Goal: Transaction & Acquisition: Purchase product/service

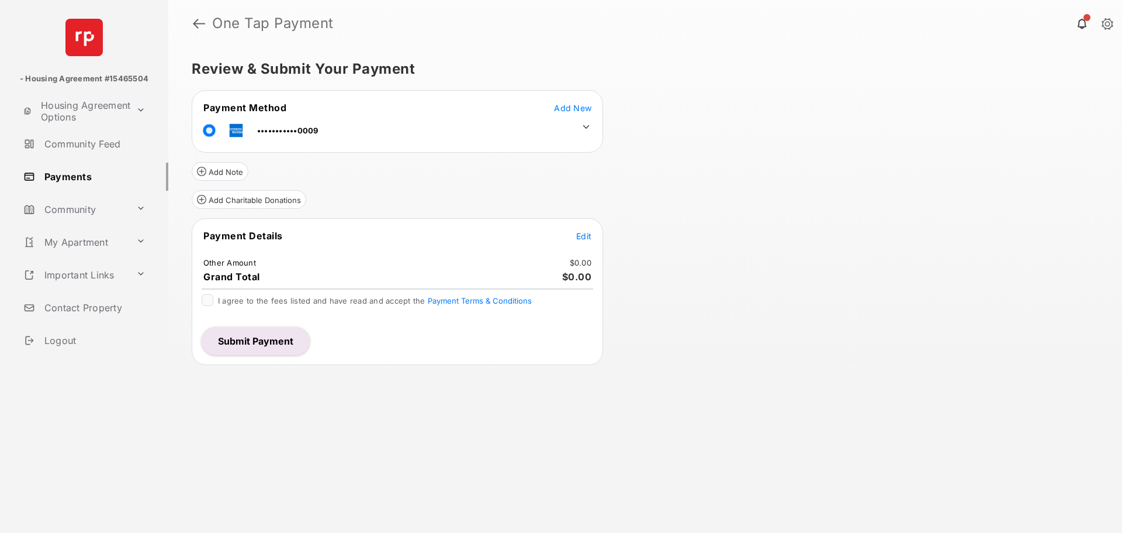
click at [586, 234] on span "Edit" at bounding box center [583, 236] width 15 height 10
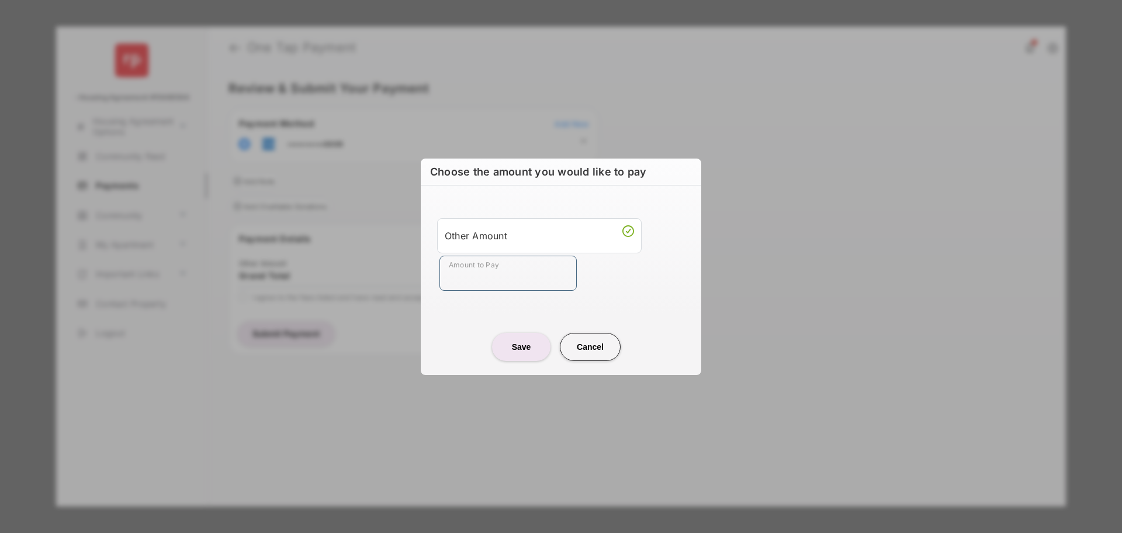
click at [496, 269] on input "Amount to Pay" at bounding box center [508, 272] width 137 height 35
type input "****"
click at [524, 353] on button "Save" at bounding box center [521, 347] width 58 height 28
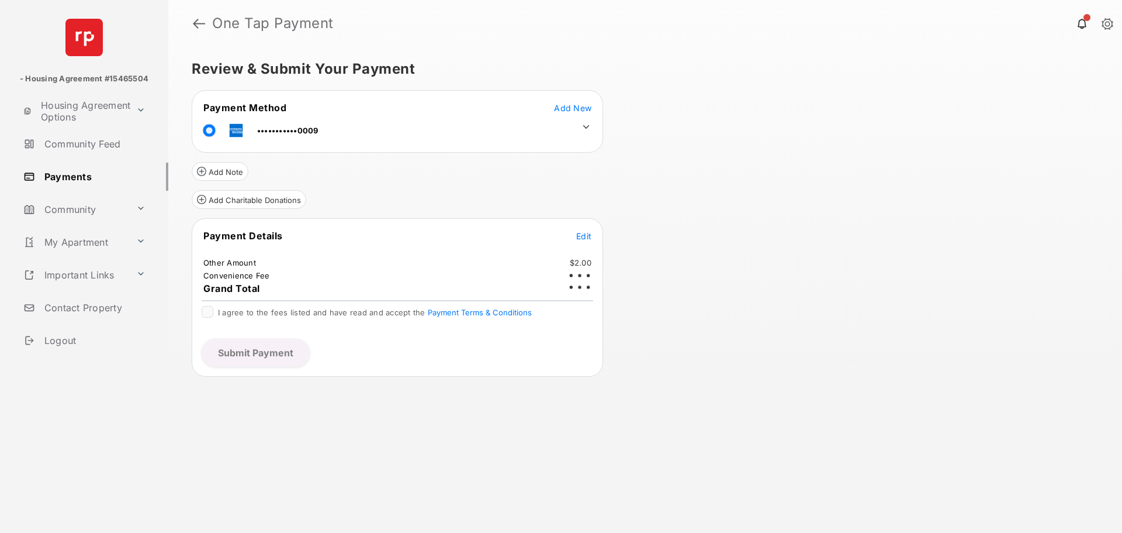
click at [575, 106] on span "Add New" at bounding box center [572, 108] width 37 height 10
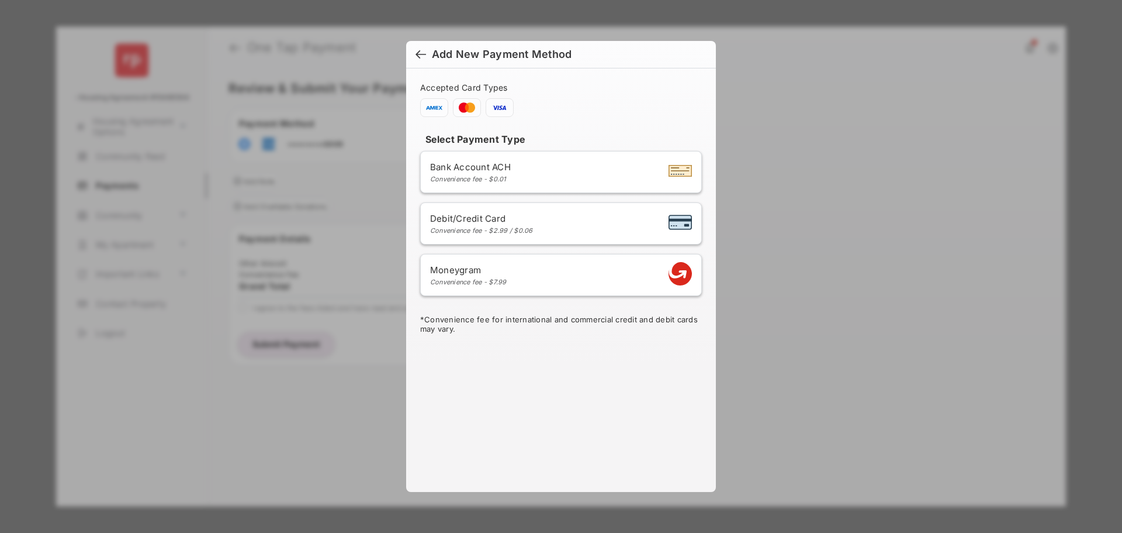
click at [425, 51] on div at bounding box center [421, 55] width 11 height 13
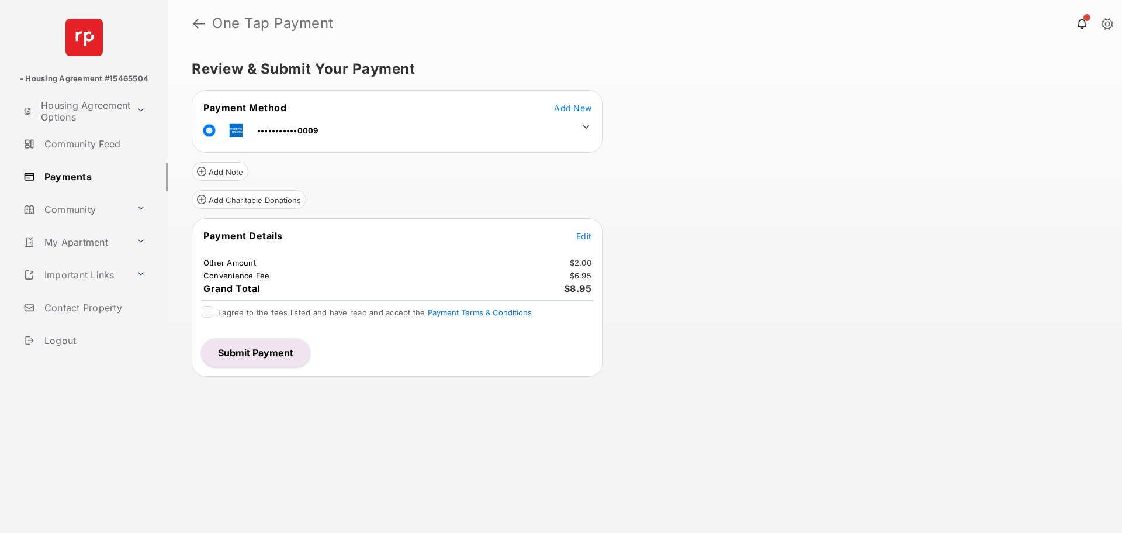
click at [588, 124] on icon at bounding box center [586, 127] width 11 height 11
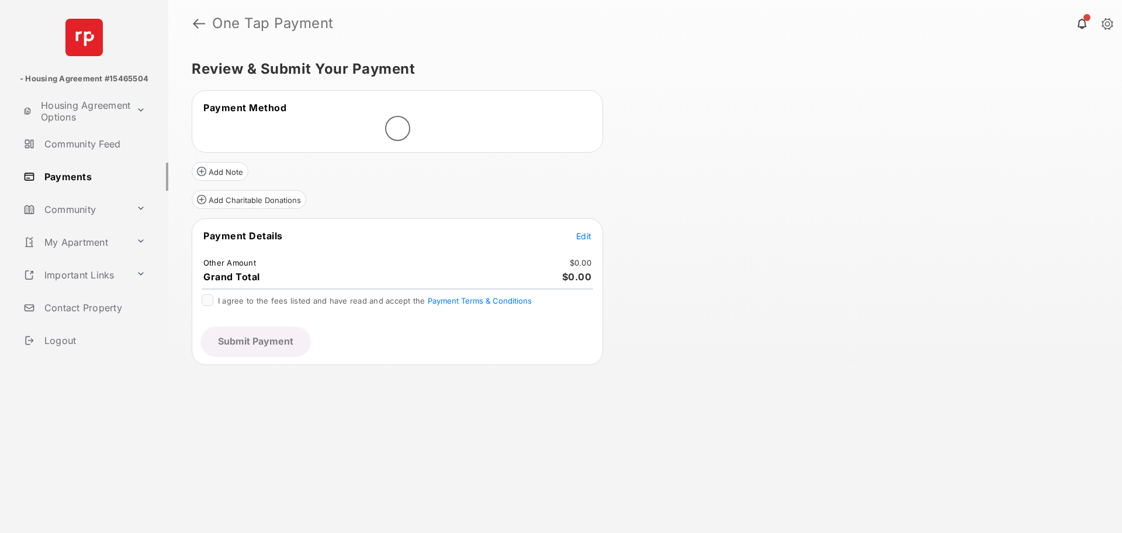
click at [583, 240] on span "Edit" at bounding box center [583, 236] width 15 height 10
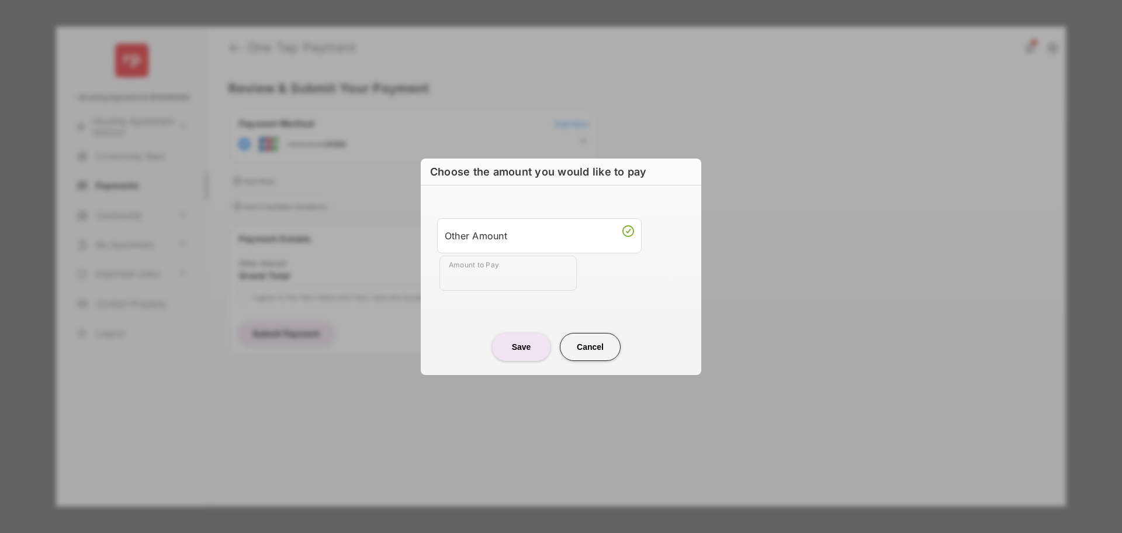
click at [502, 264] on input "Amount to Pay" at bounding box center [508, 272] width 137 height 35
type input "****"
click at [526, 339] on button "Save" at bounding box center [521, 347] width 58 height 28
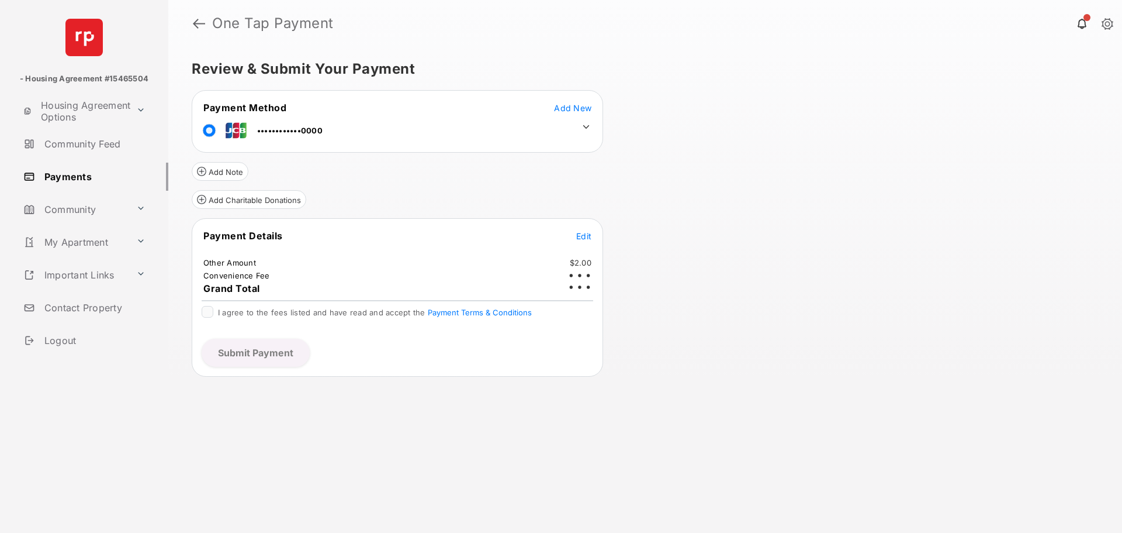
click at [582, 126] on icon at bounding box center [586, 127] width 11 height 11
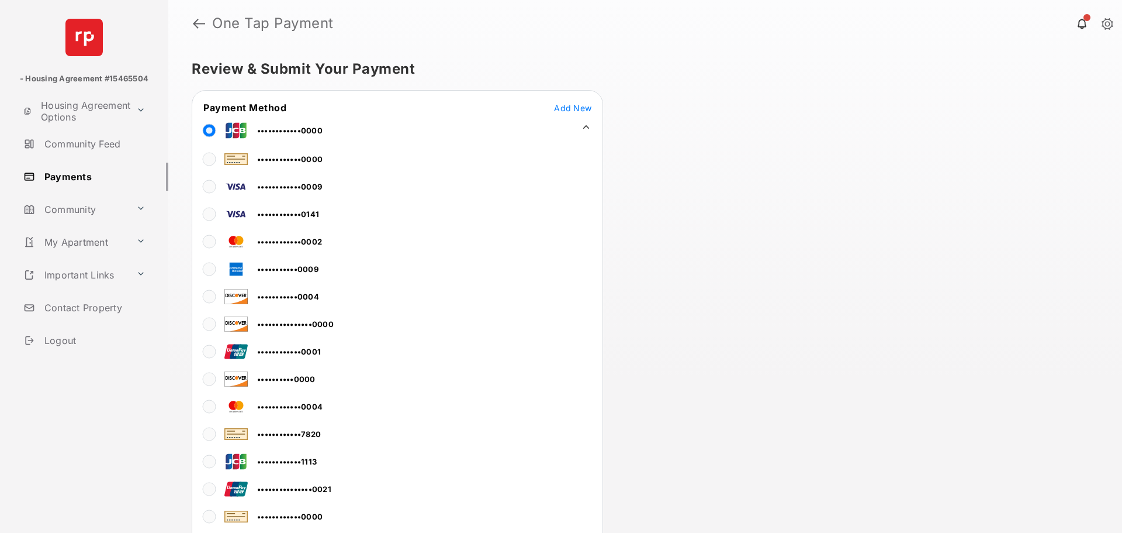
scroll to position [19, 0]
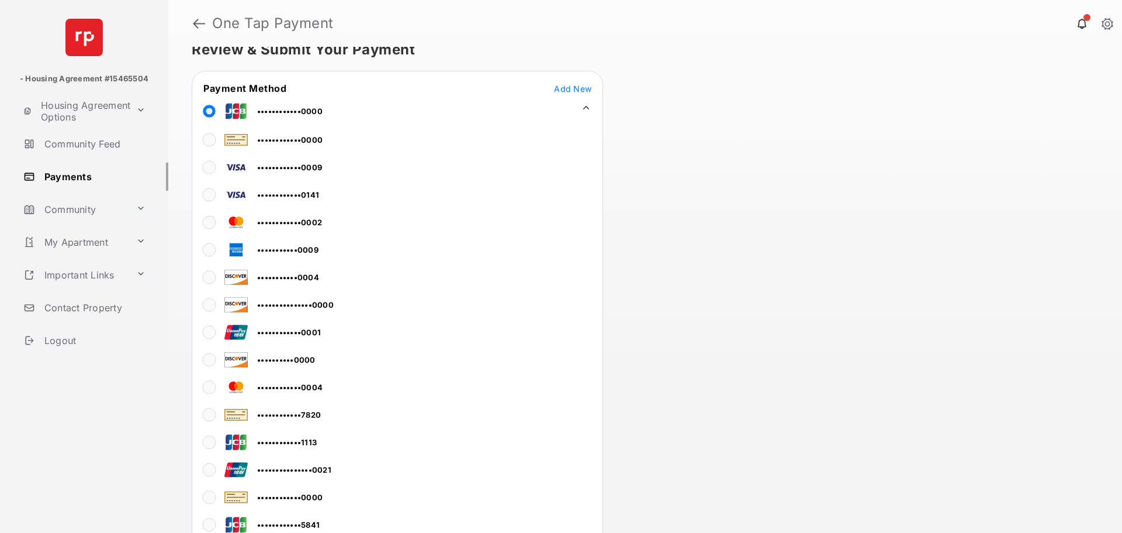
drag, startPoint x: 296, startPoint y: 431, endPoint x: 239, endPoint y: 436, distance: 56.9
click at [292, 432] on td "••••••••••••1113" at bounding box center [260, 440] width 115 height 26
click at [586, 99] on td at bounding box center [584, 105] width 18 height 18
click at [587, 108] on icon at bounding box center [586, 108] width 6 height 4
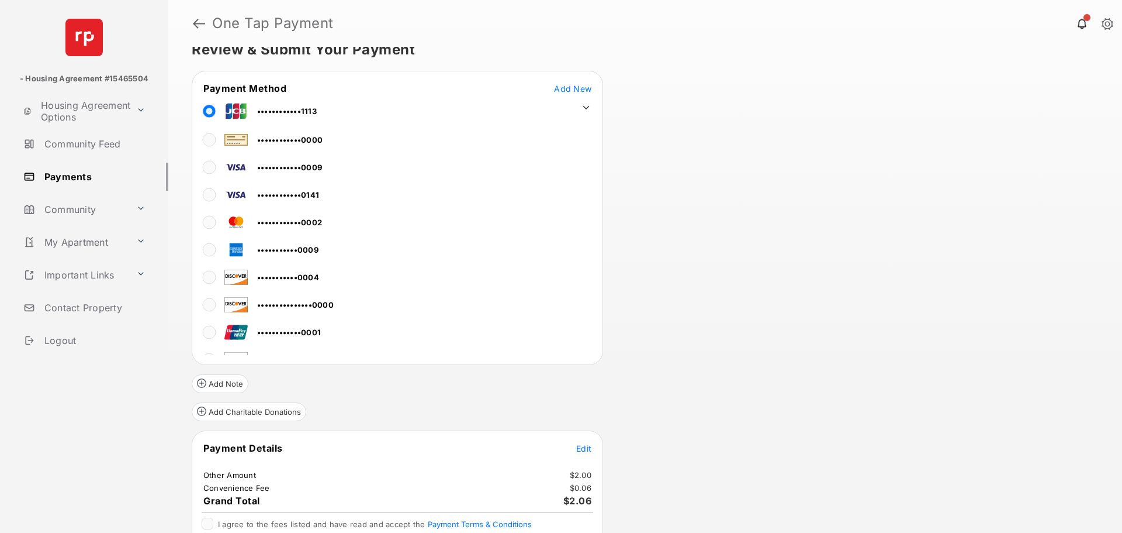
scroll to position [0, 0]
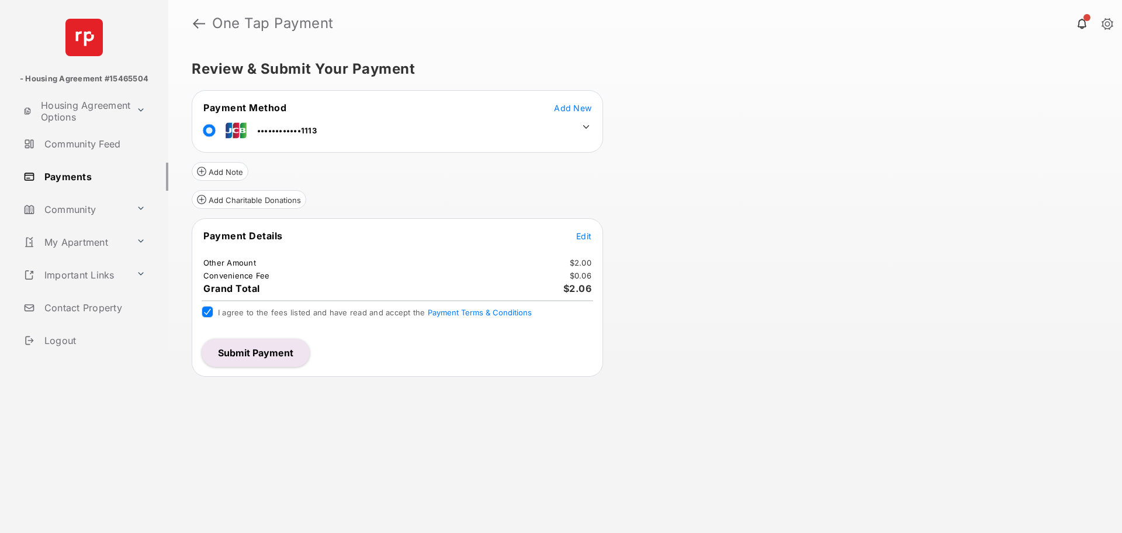
click at [246, 349] on button "Submit Payment" at bounding box center [256, 352] width 108 height 28
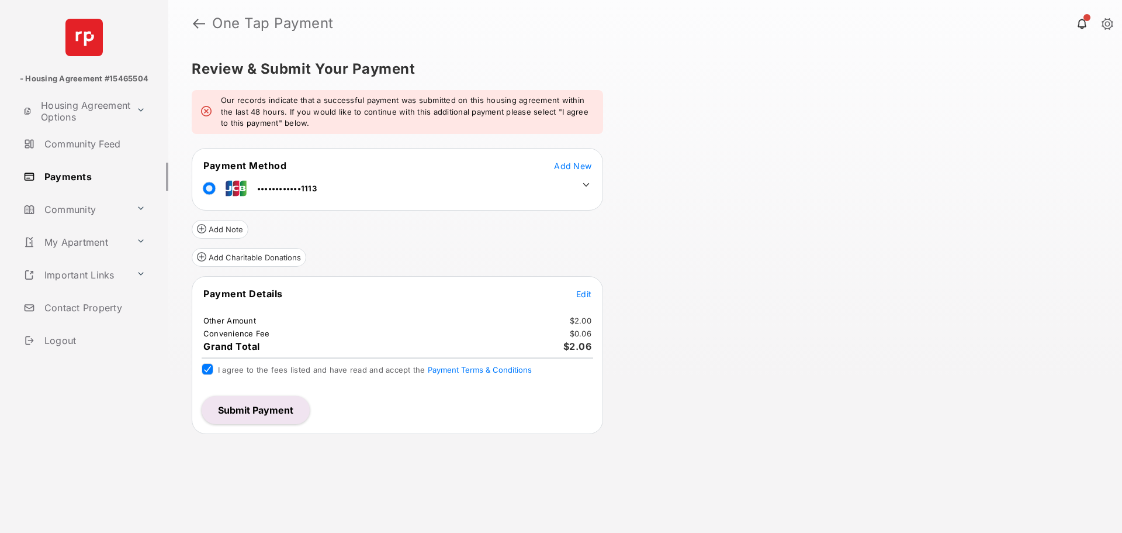
click at [257, 400] on button "Submit Payment" at bounding box center [256, 410] width 108 height 28
click at [568, 160] on button "Add New" at bounding box center [572, 166] width 37 height 12
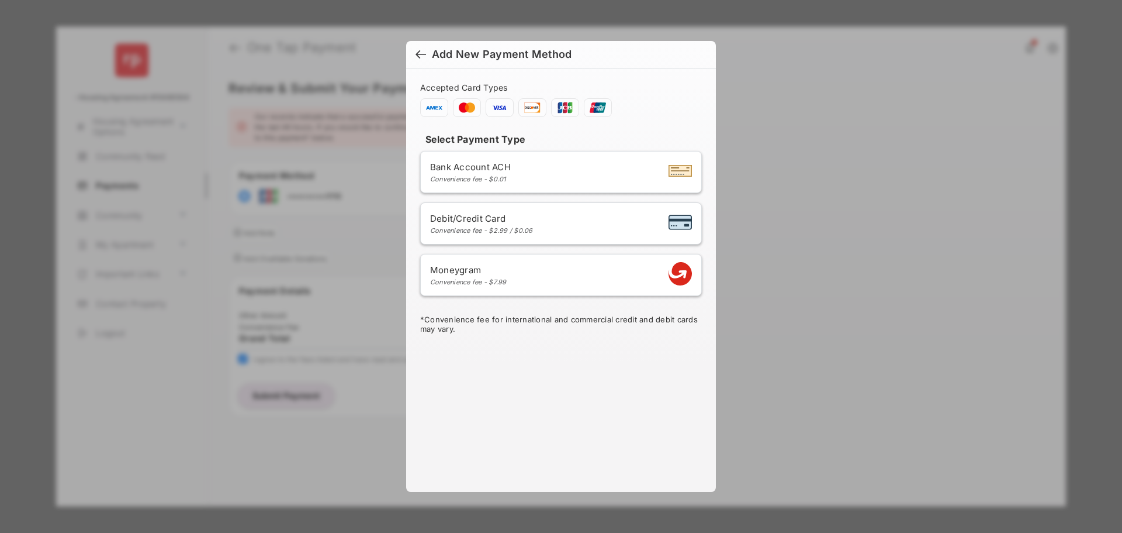
click at [529, 224] on div "Debit/Credit Card Convenience fee - $2.99 / $0.06" at bounding box center [481, 224] width 103 height 22
select select "**"
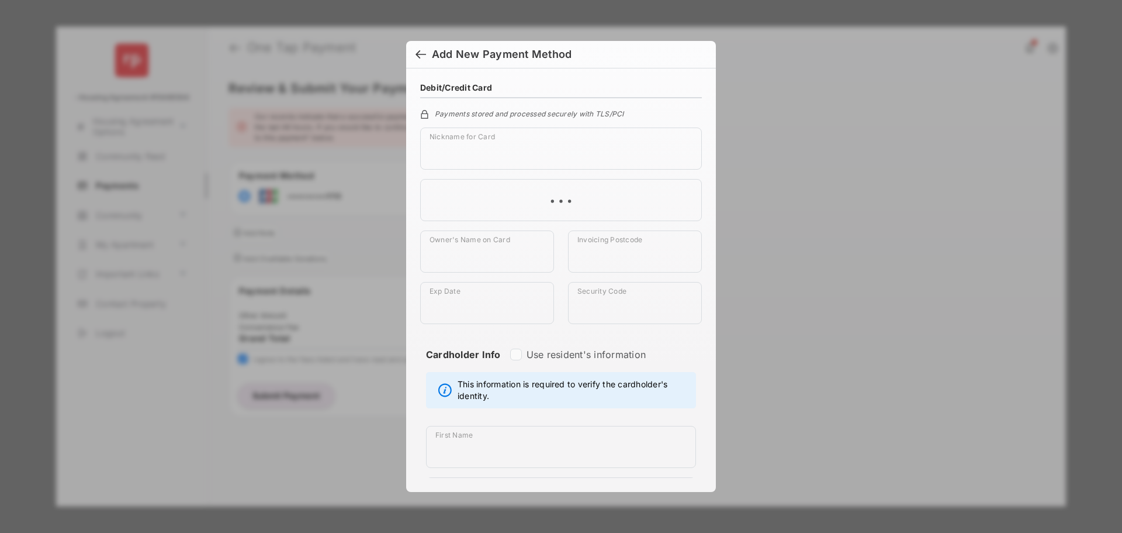
click at [421, 46] on h6 "Add New Payment Method" at bounding box center [561, 54] width 310 height 27
click at [424, 53] on div at bounding box center [421, 55] width 11 height 13
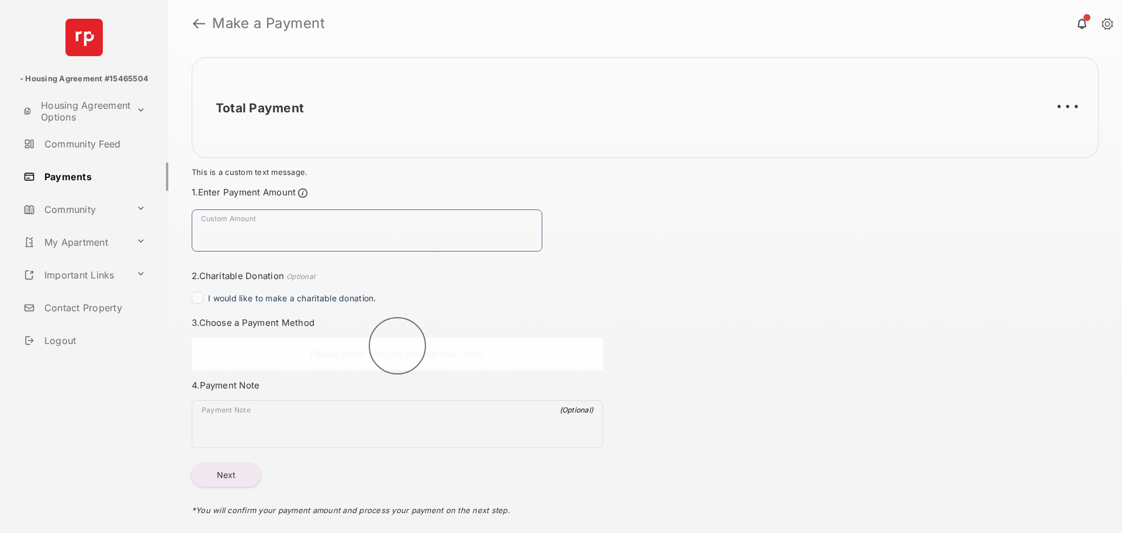
click at [271, 237] on input "Custom Amount" at bounding box center [367, 230] width 351 height 42
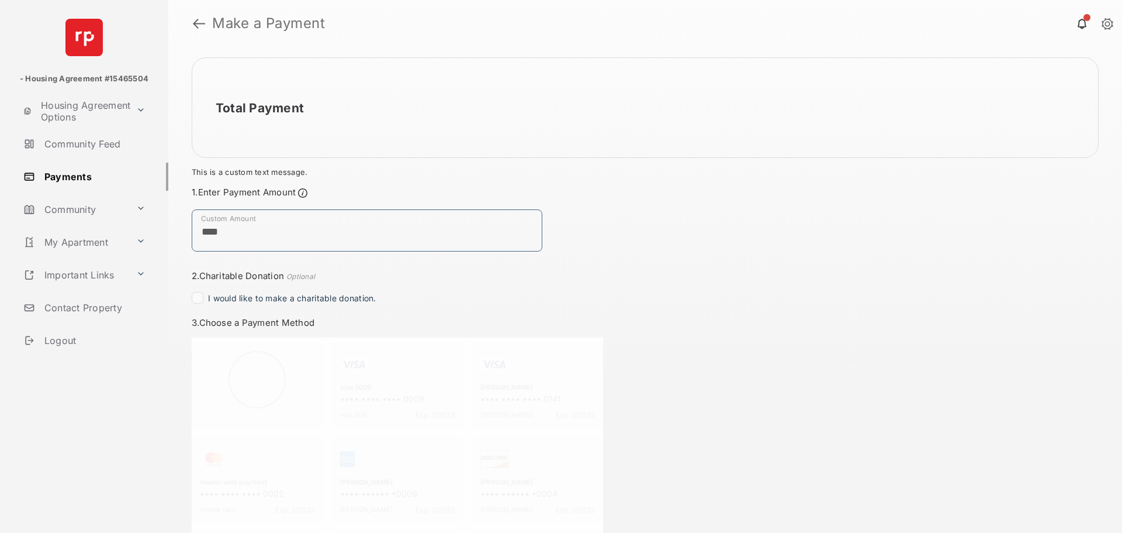
type input "****"
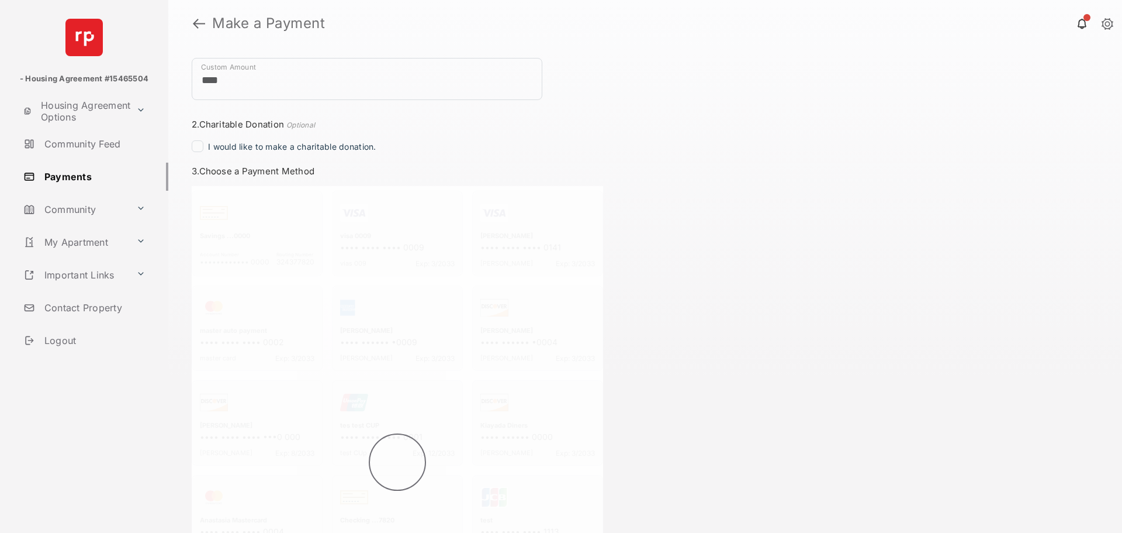
scroll to position [195, 0]
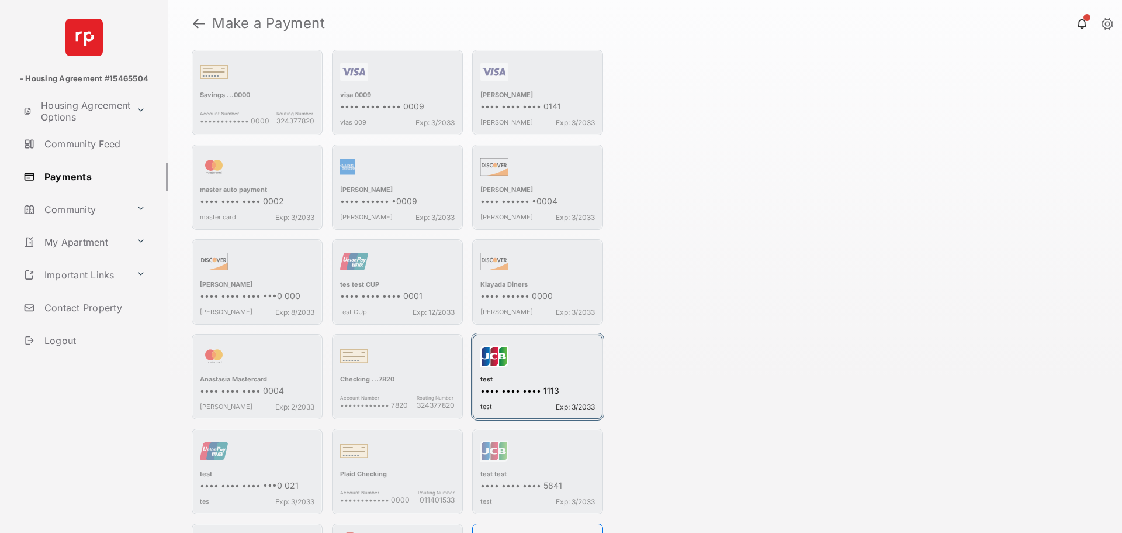
click at [543, 386] on div "•••• •••• •••• 1113" at bounding box center [538, 391] width 115 height 12
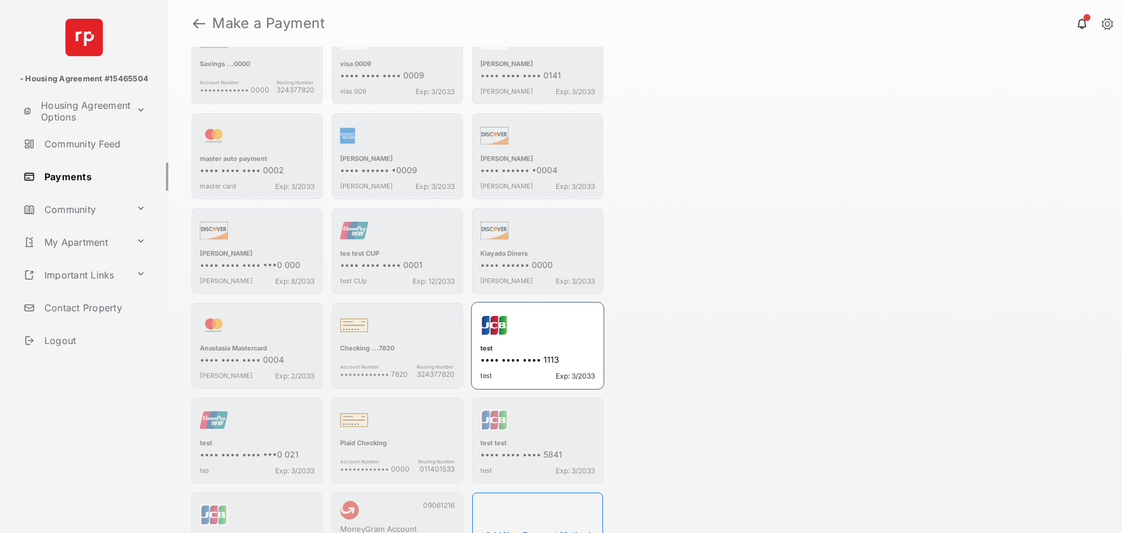
scroll to position [507, 0]
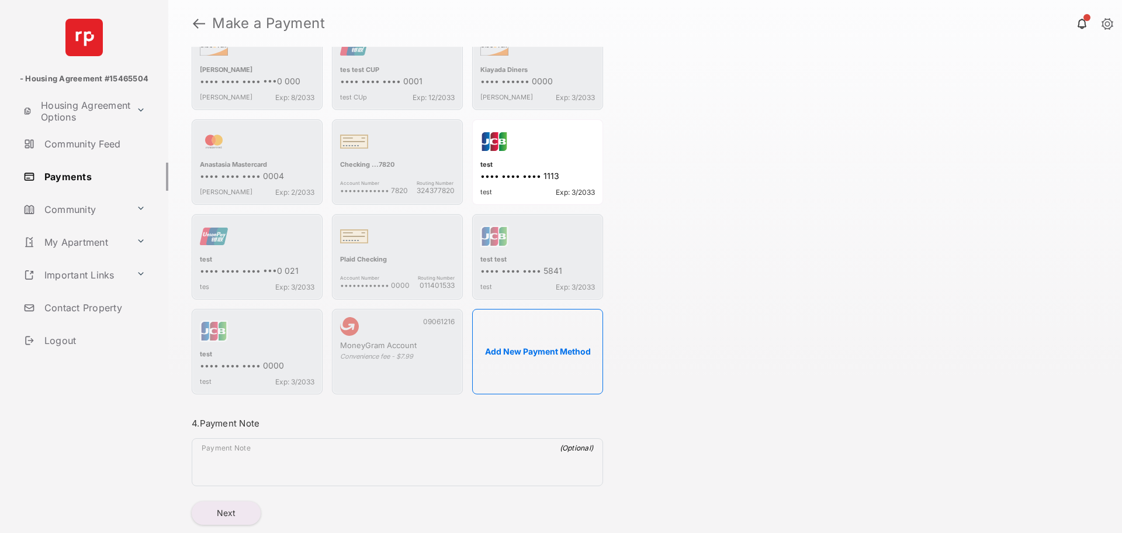
click at [226, 514] on button "Next" at bounding box center [226, 512] width 69 height 23
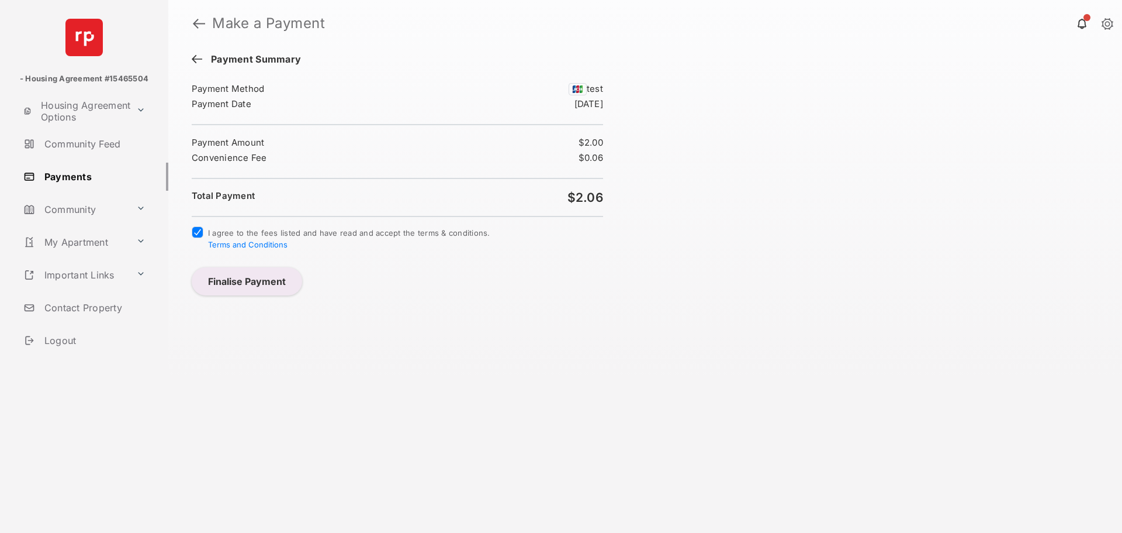
click at [233, 292] on button "Finalise Payment" at bounding box center [247, 281] width 110 height 28
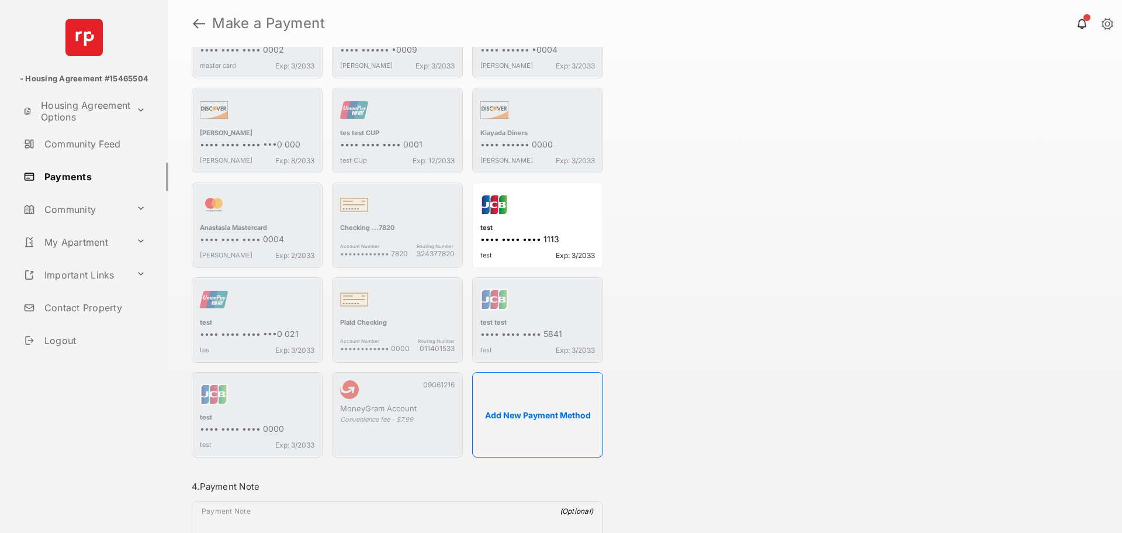
scroll to position [627, 0]
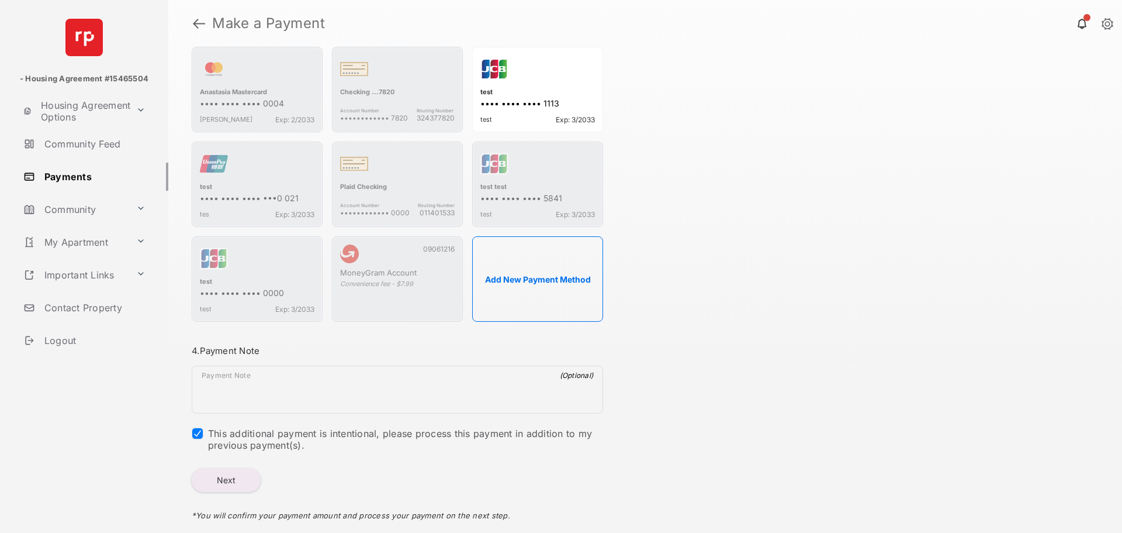
click at [224, 476] on button "Next" at bounding box center [226, 479] width 69 height 23
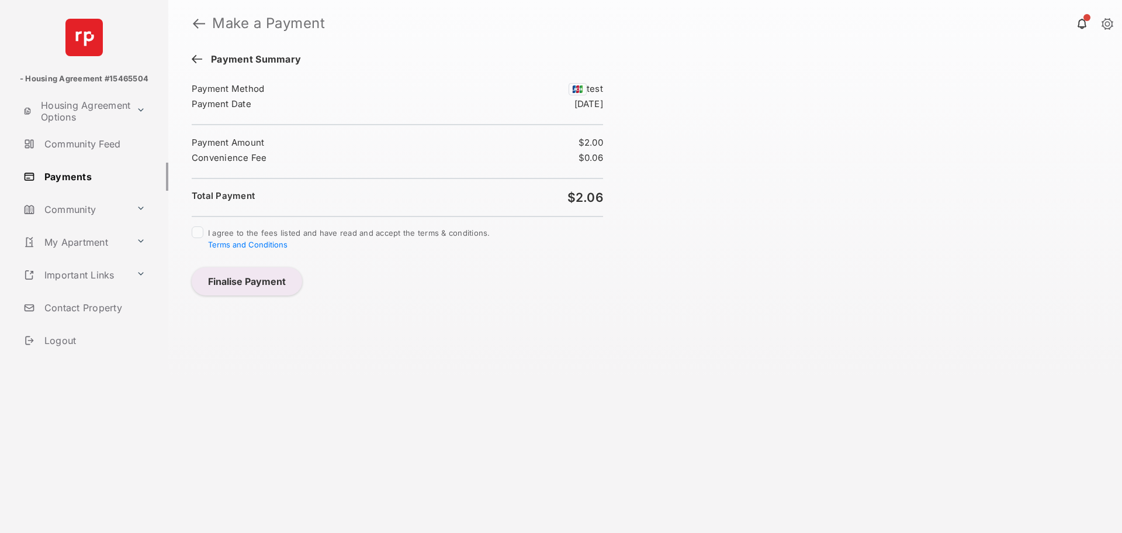
click at [195, 239] on div "I agree to the fees listed and have read and accept the terms & conditions. Ter…" at bounding box center [398, 239] width 412 height 26
click at [241, 279] on button "Finalise Payment" at bounding box center [247, 281] width 110 height 28
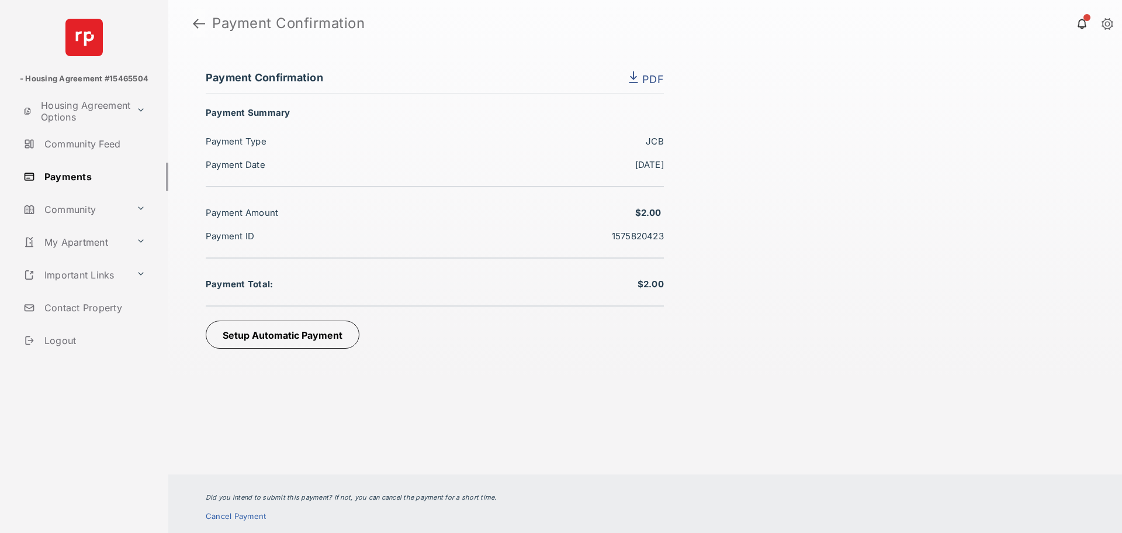
click at [198, 19] on link at bounding box center [199, 23] width 12 height 28
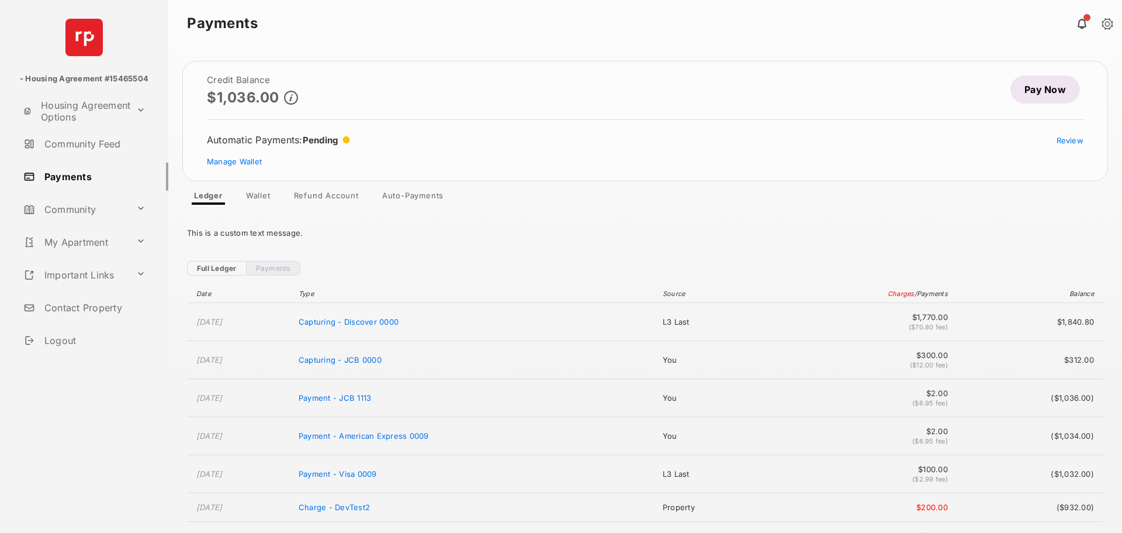
click at [1035, 85] on link "Pay Now" at bounding box center [1046, 89] width 70 height 28
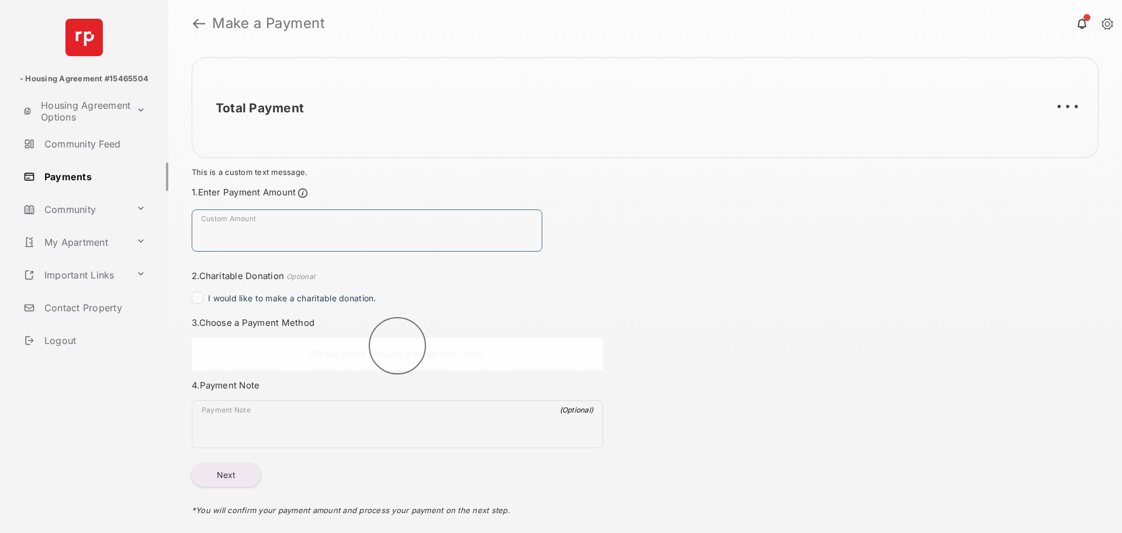
click at [249, 232] on input "Custom Amount" at bounding box center [367, 230] width 351 height 42
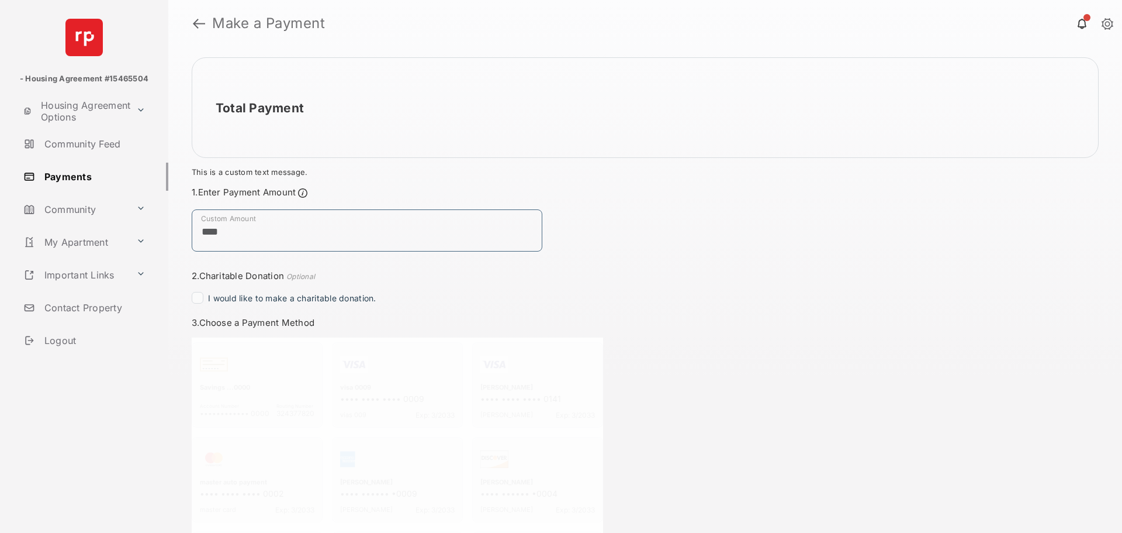
type input "****"
click at [675, 315] on div "Total Payment This is a custom text message. Payment Summary Payment Method - -…" at bounding box center [645, 290] width 954 height 486
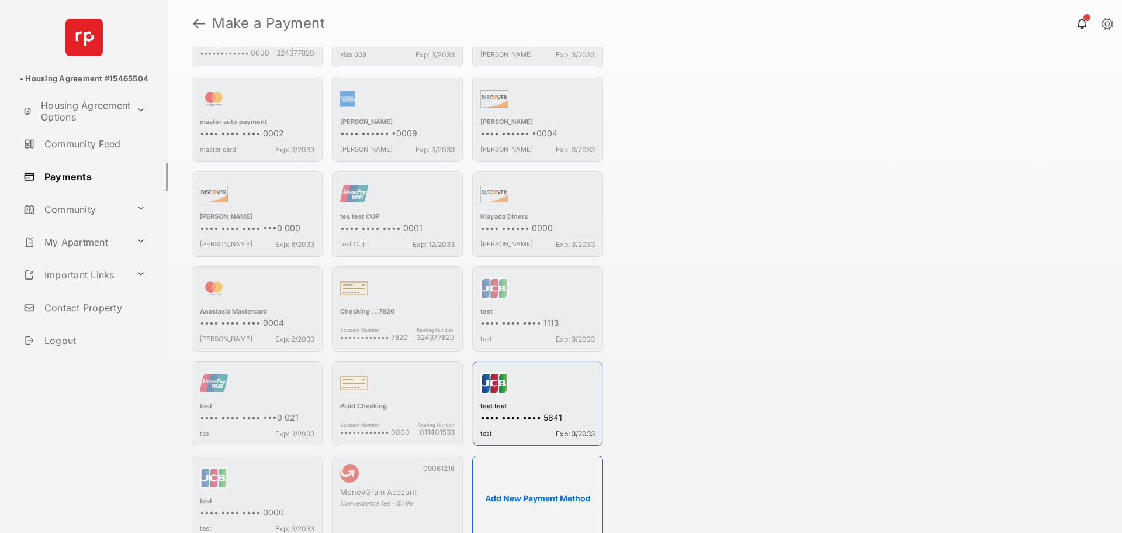
scroll to position [370, 0]
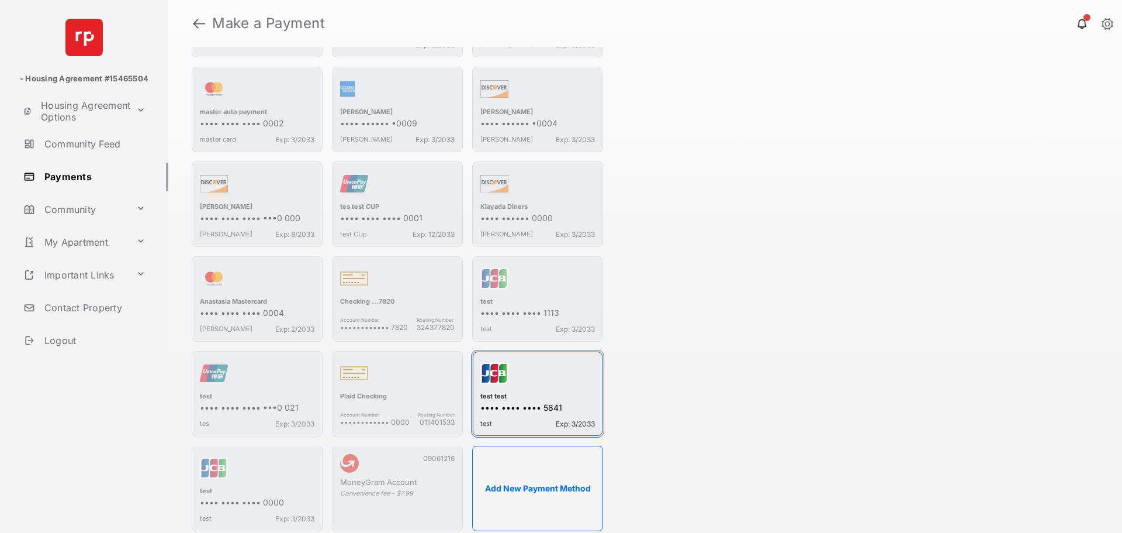
click at [531, 407] on div "•••• •••• •••• 5841" at bounding box center [538, 408] width 115 height 12
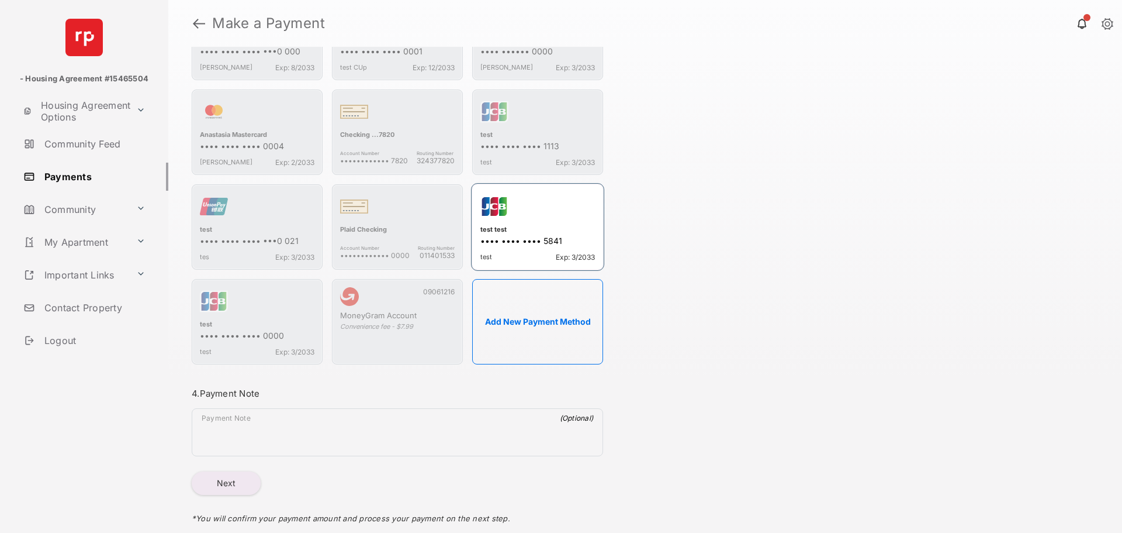
scroll to position [540, 0]
click at [215, 482] on button "Next" at bounding box center [226, 479] width 69 height 23
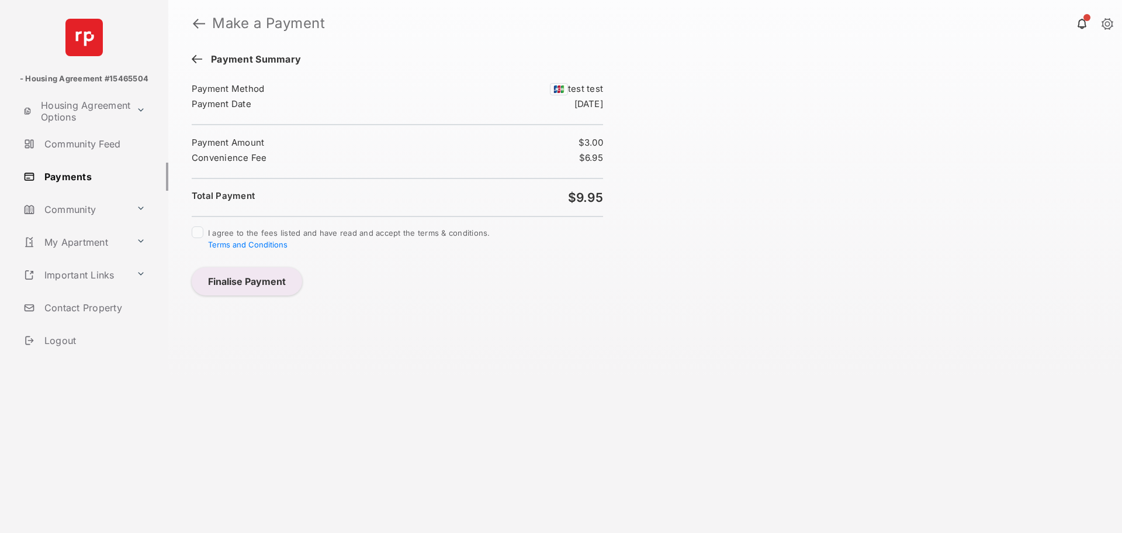
scroll to position [0, 0]
click at [224, 276] on button "Finalise Payment" at bounding box center [247, 281] width 110 height 28
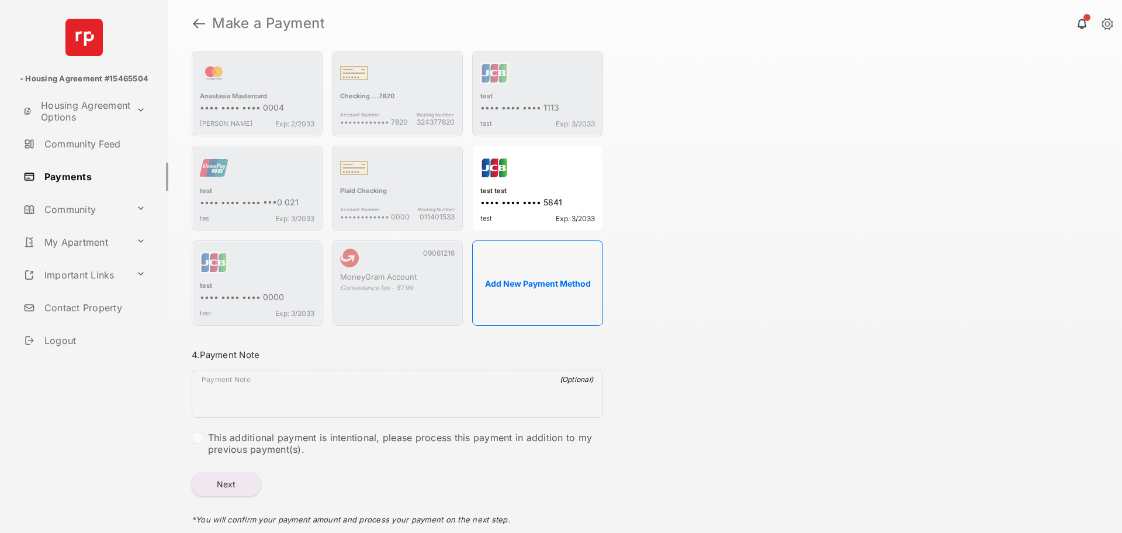
scroll to position [627, 0]
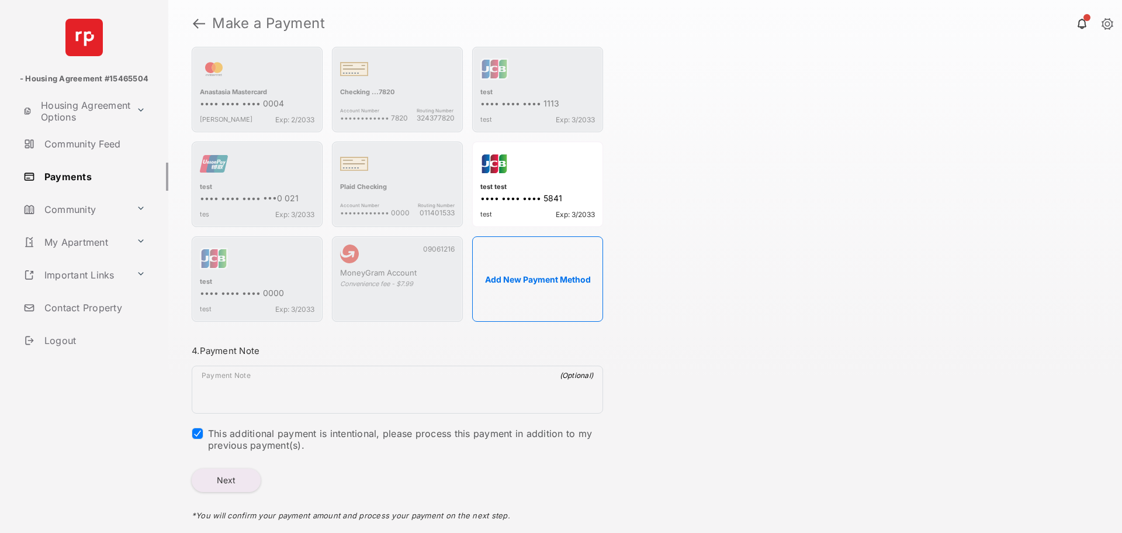
click at [234, 488] on button "Next" at bounding box center [226, 479] width 69 height 23
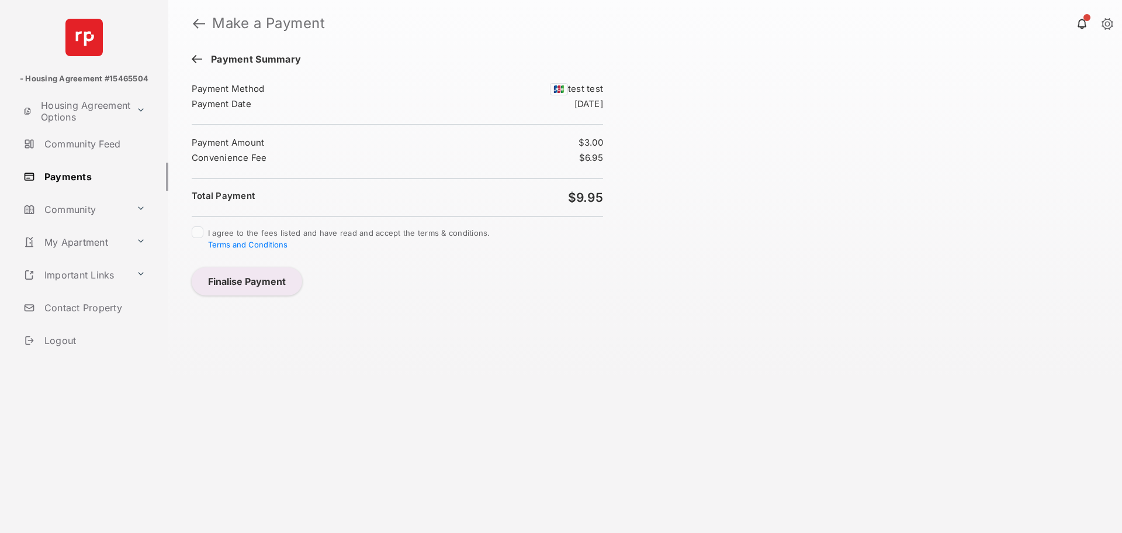
click at [197, 225] on div "I agree to the fees listed and have read and accept the terms & conditions. Ter…" at bounding box center [398, 171] width 412 height 181
click at [219, 272] on button "Finalise Payment" at bounding box center [247, 281] width 110 height 28
